Goal: Transaction & Acquisition: Subscribe to service/newsletter

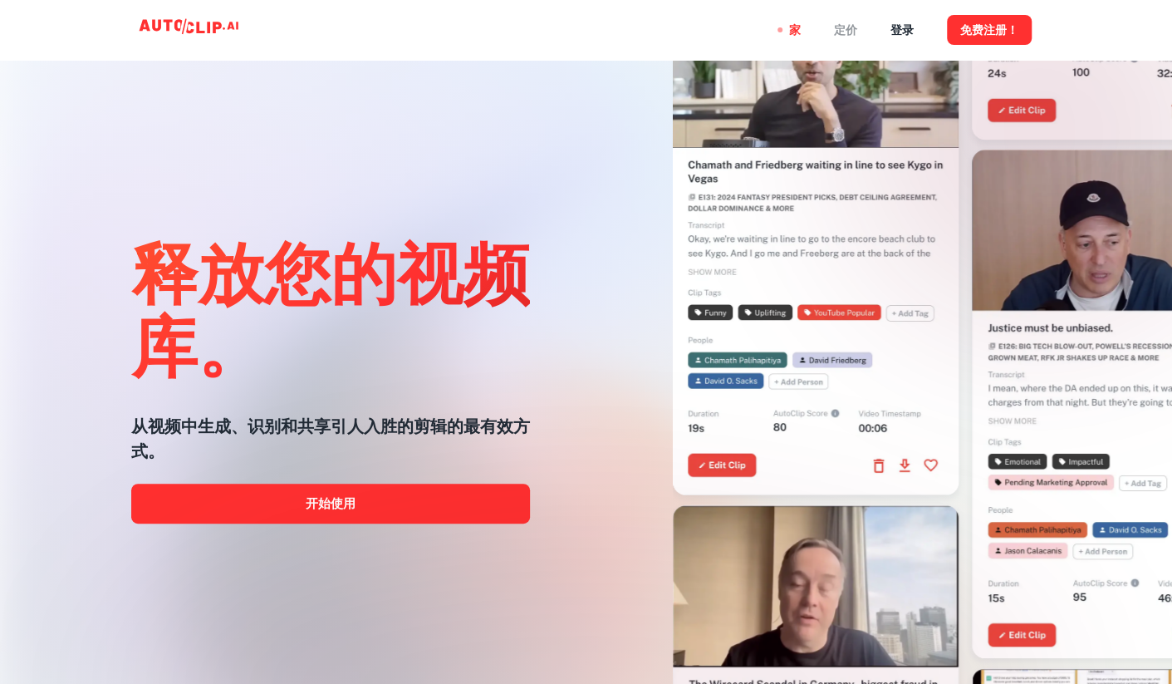
click at [846, 32] on div "定价" at bounding box center [845, 30] width 23 height 60
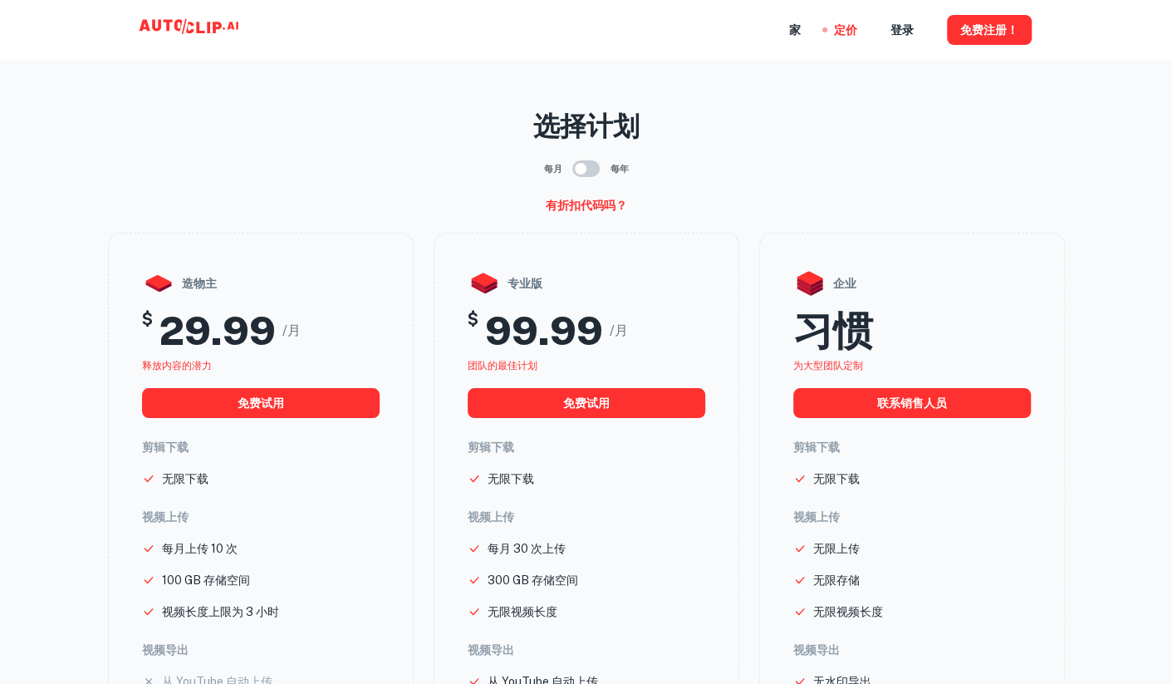
click at [589, 167] on input "checkbox" at bounding box center [580, 169] width 95 height 32
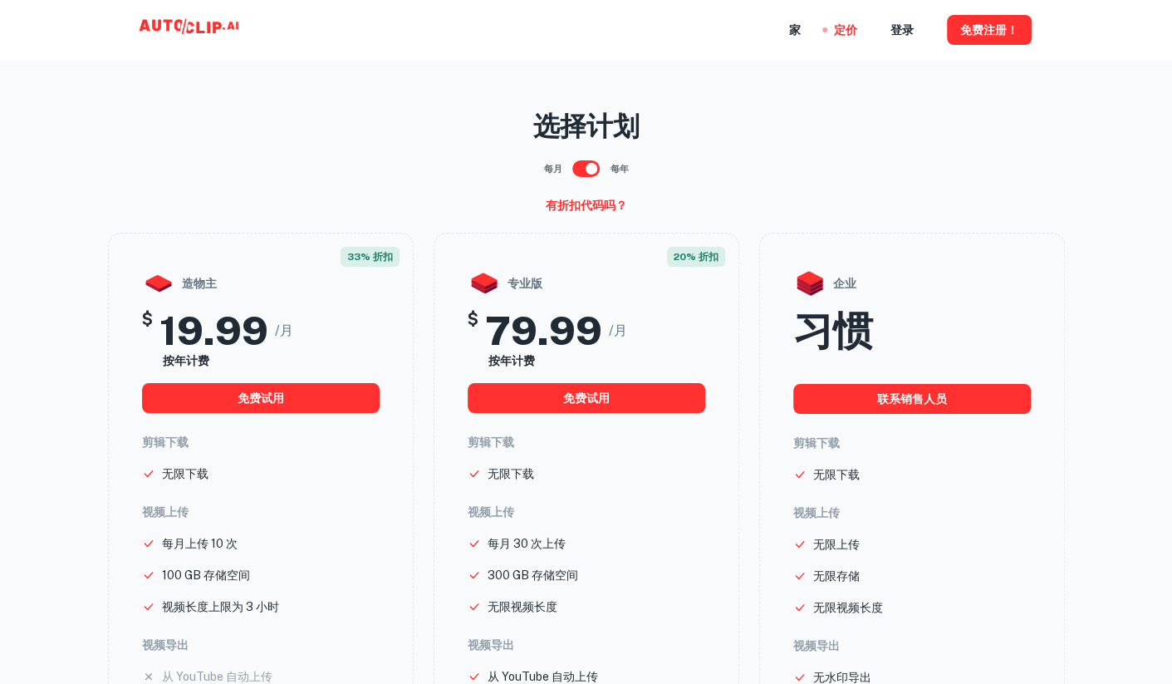
click at [588, 167] on input "checkbox" at bounding box center [591, 169] width 95 height 32
checkbox input "false"
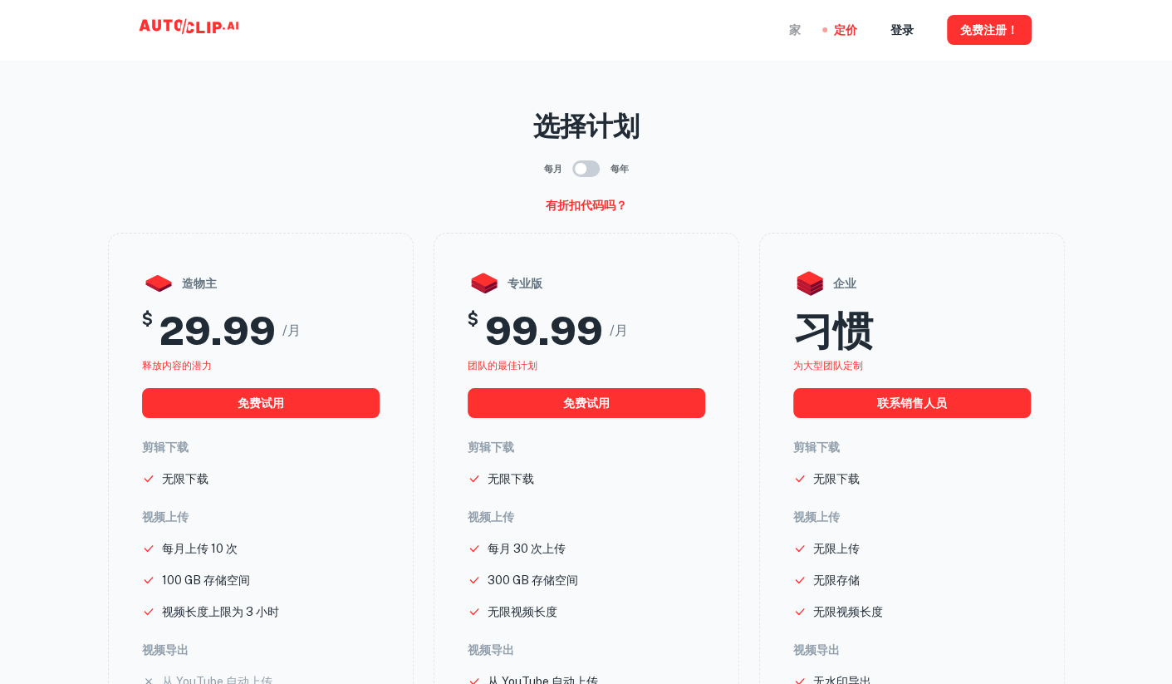
click at [793, 27] on div "家" at bounding box center [795, 30] width 12 height 60
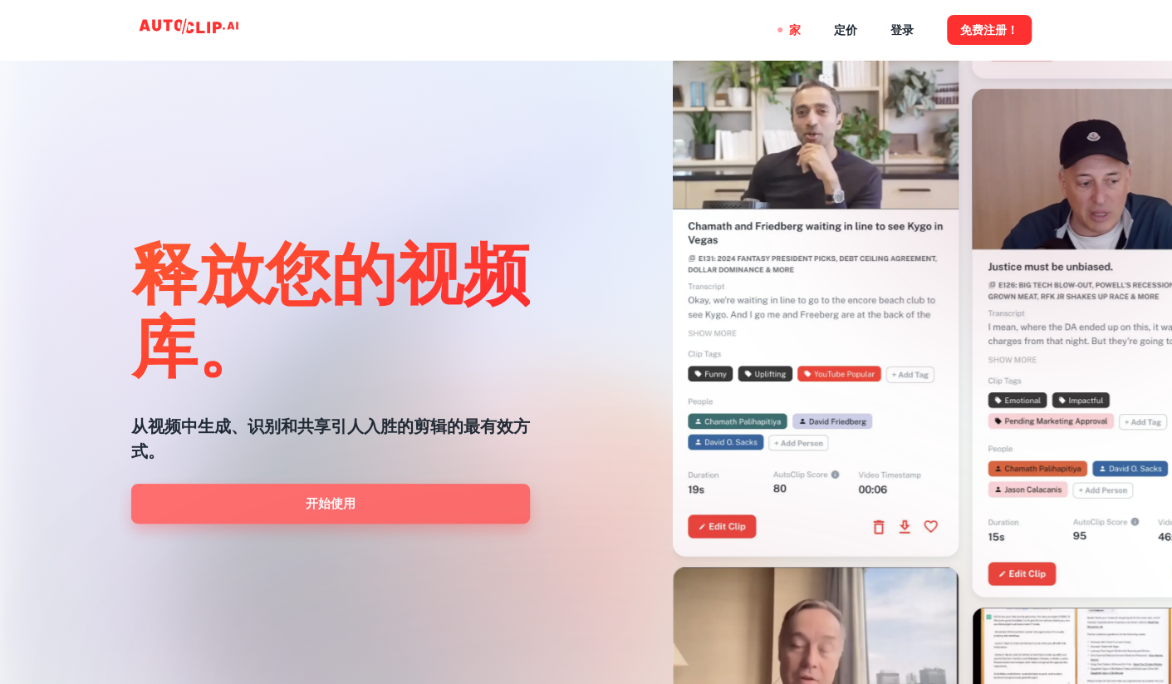
click at [346, 507] on link "开始使用" at bounding box center [330, 504] width 399 height 40
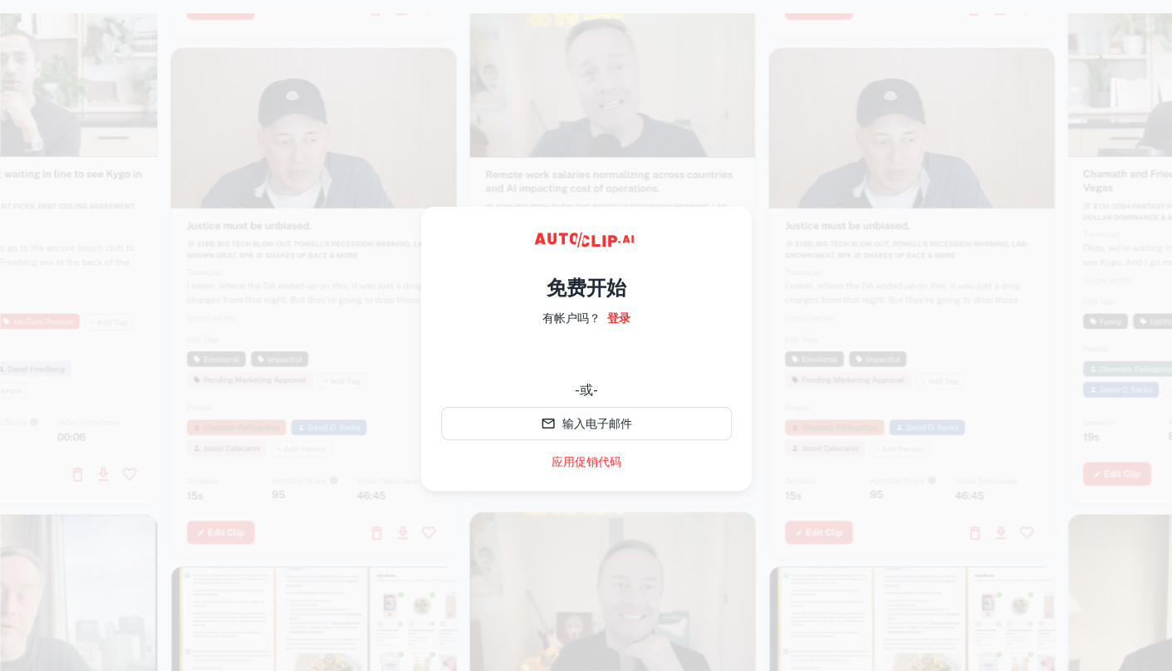
click at [670, 176] on div at bounding box center [613, 250] width 286 height 509
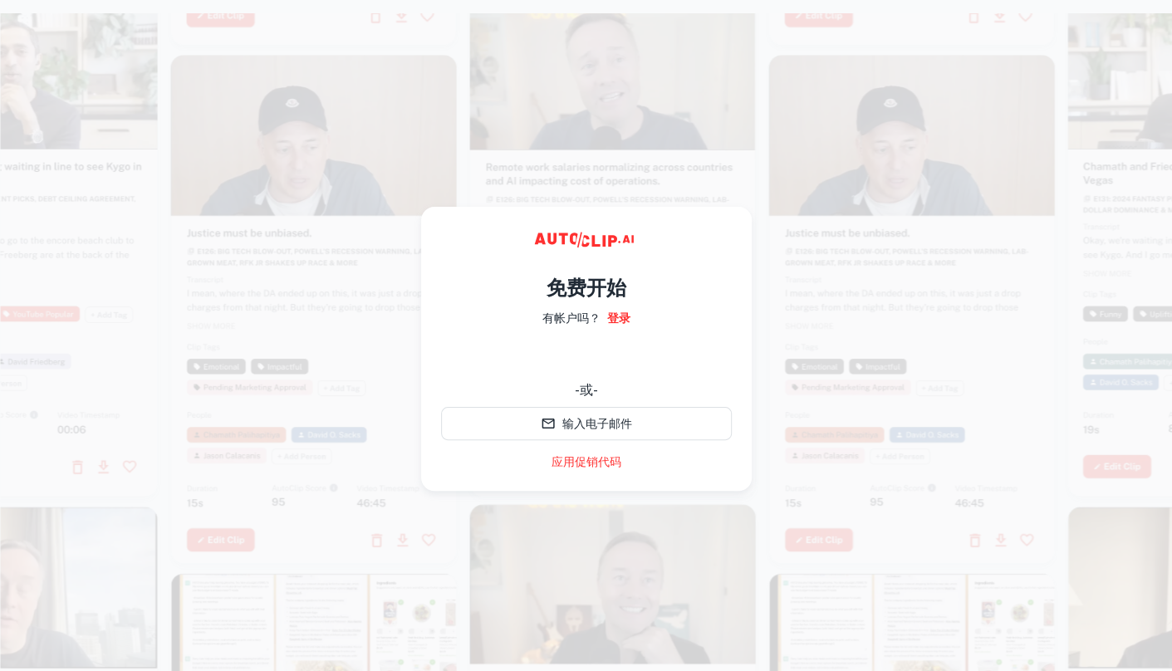
click at [33, 304] on div at bounding box center [15, 242] width 286 height 509
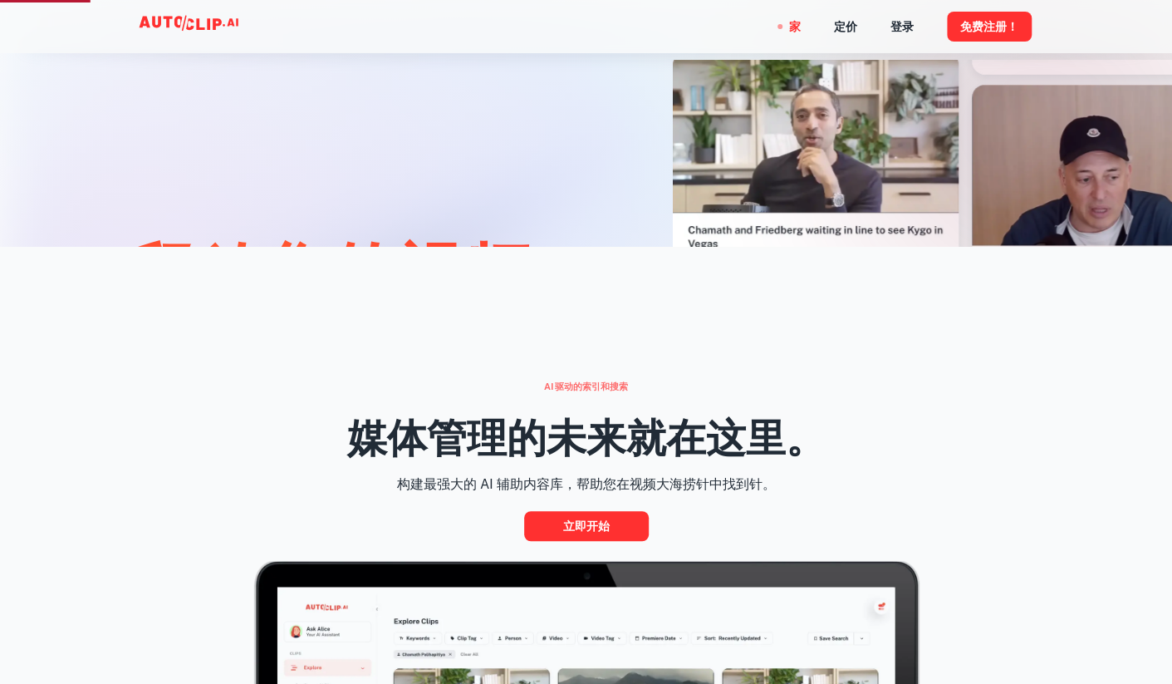
scroll to position [582, 0]
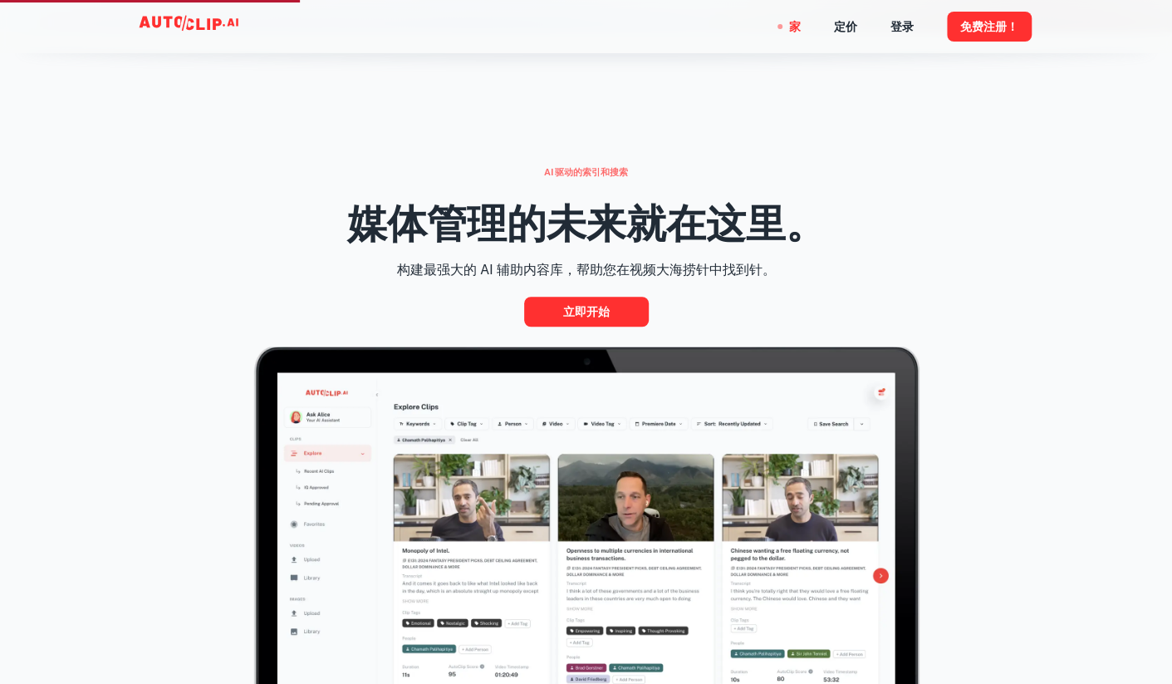
click at [570, 441] on img at bounding box center [586, 594] width 824 height 497
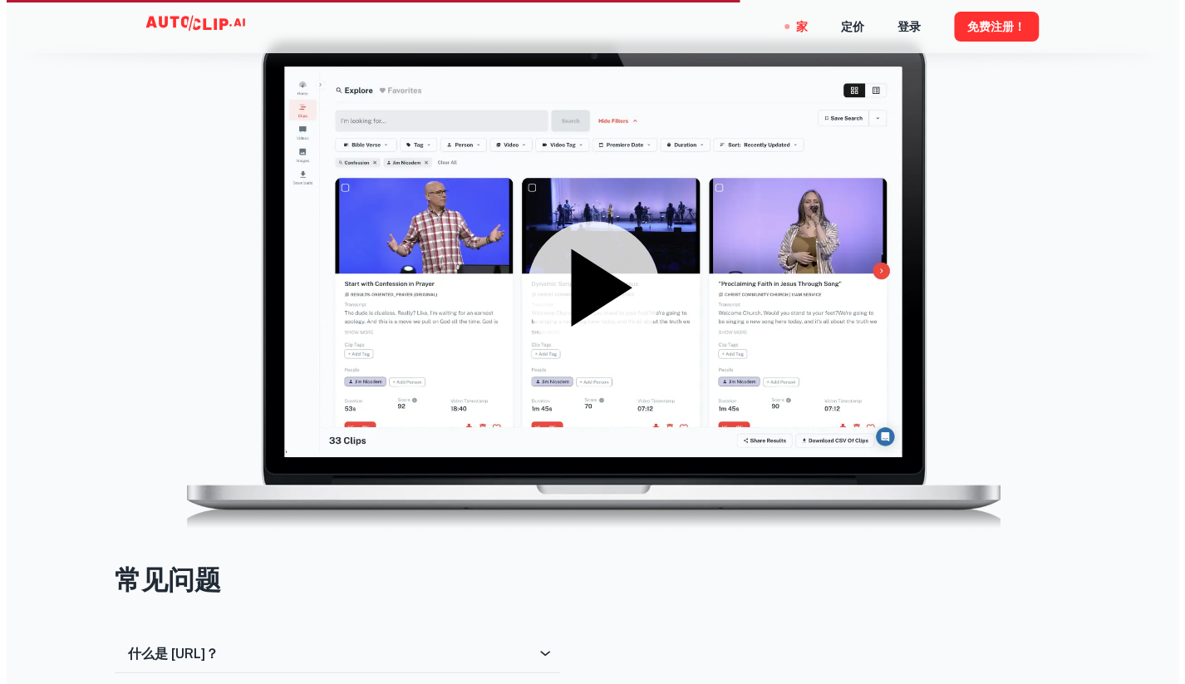
scroll to position [2327, 0]
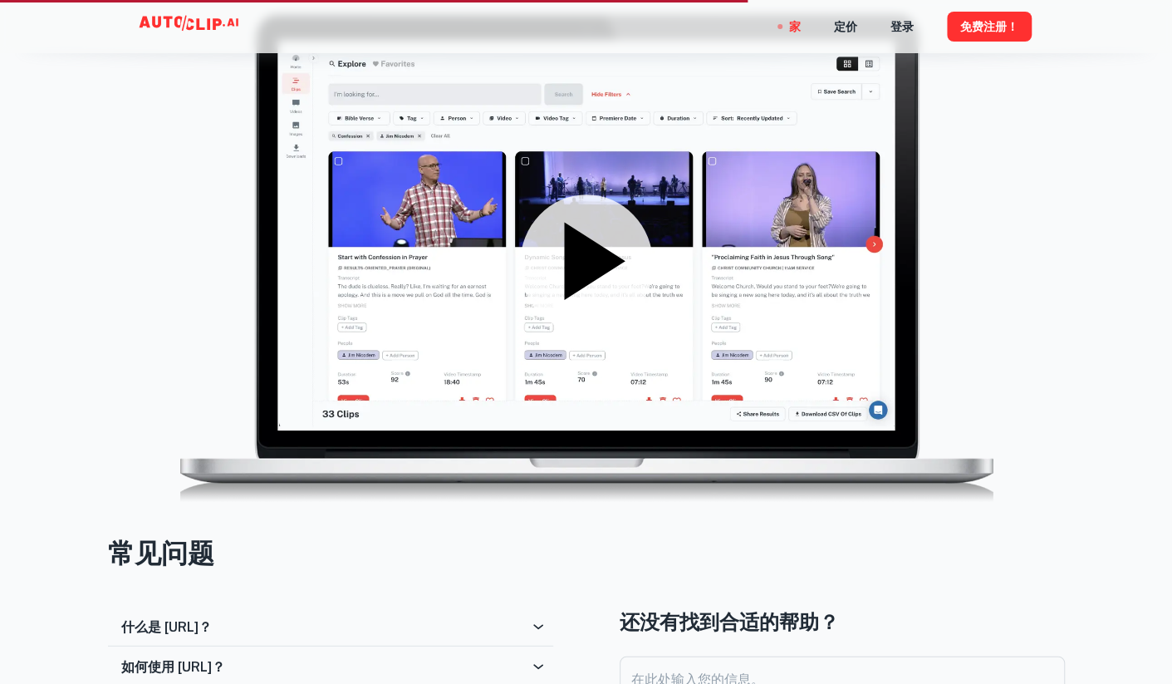
click at [549, 242] on icon at bounding box center [586, 260] width 133 height 133
